Goal: Find contact information: Obtain details needed to contact an individual or organization

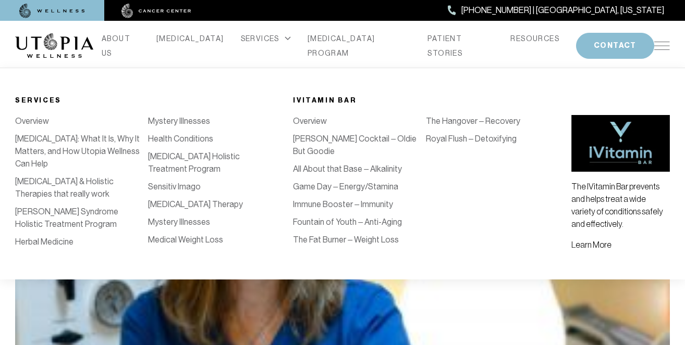
scroll to position [42, 0]
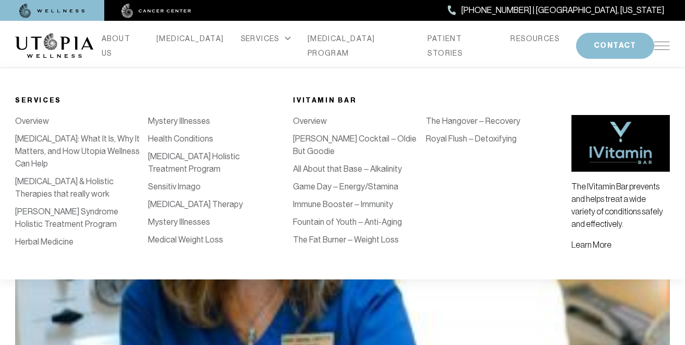
click at [256, 85] on div "Services Overview [MEDICAL_DATA]: What It Is, Why It Matters, and How Utopia We…" at bounding box center [342, 174] width 685 height 212
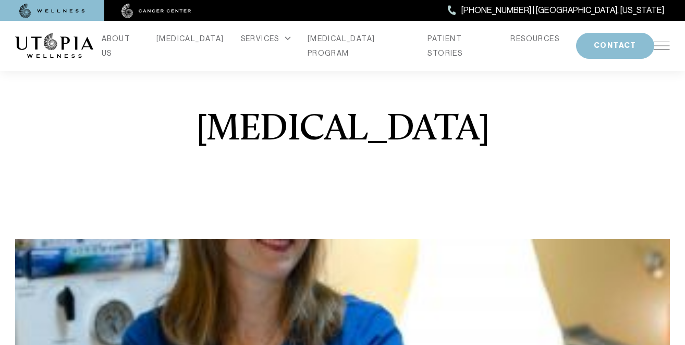
scroll to position [0, 0]
click at [657, 47] on img at bounding box center [662, 46] width 16 height 8
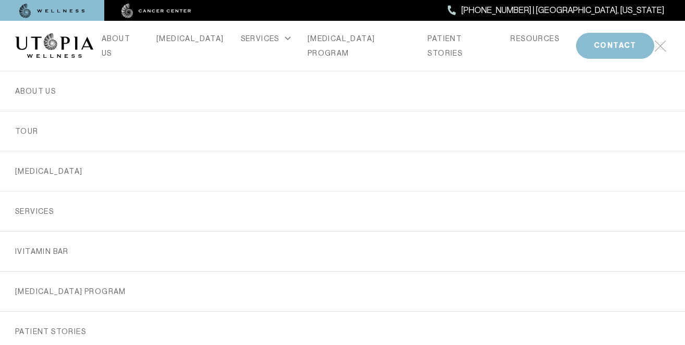
scroll to position [42, 0]
click at [11, 58] on div "ABOUT US [MEDICAL_DATA] SERVICES Services Overview [MEDICAL_DATA]: What It Is, …" at bounding box center [342, 46] width 667 height 50
click at [660, 45] on img at bounding box center [660, 46] width 12 height 12
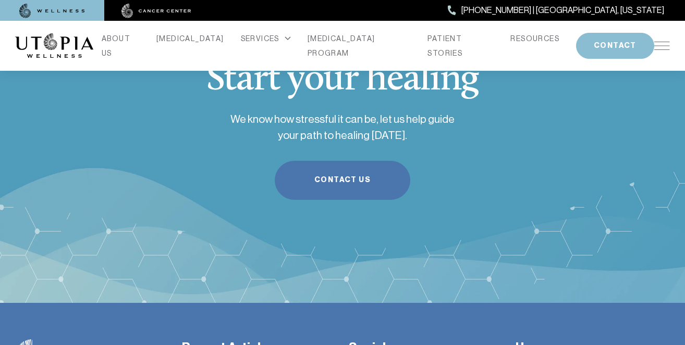
scroll to position [1229, 0]
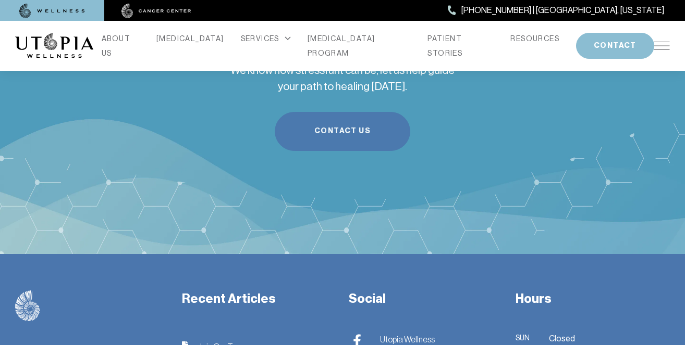
click at [376, 112] on link "Contact Us" at bounding box center [342, 131] width 135 height 39
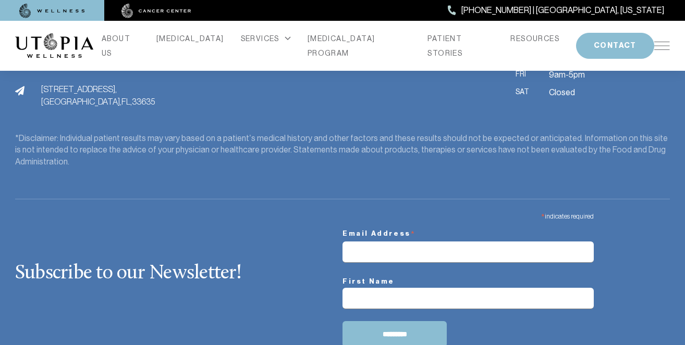
scroll to position [1161, 0]
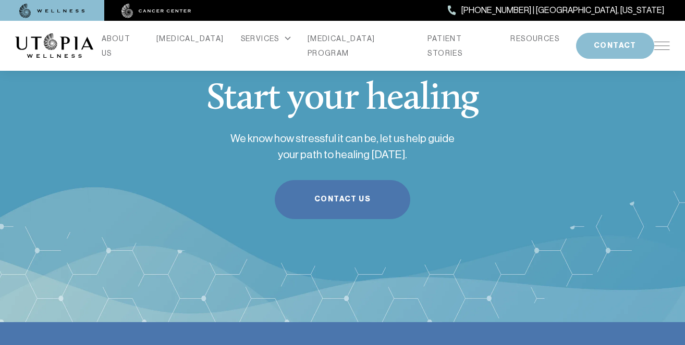
scroll to position [1182, 0]
